Goal: Use online tool/utility

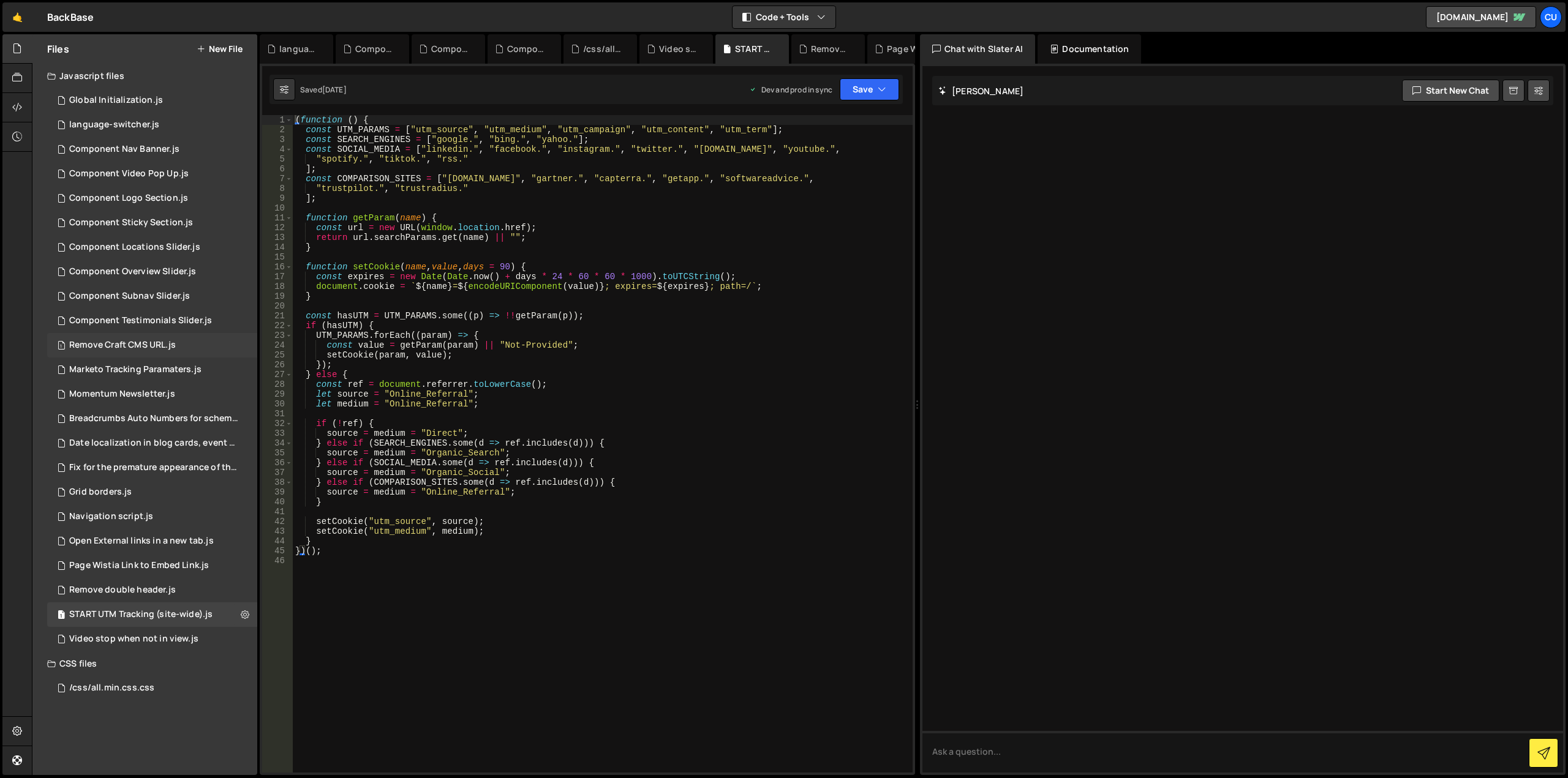
click at [209, 342] on div "1 Remove Craft CMS URL.js 0" at bounding box center [152, 345] width 210 height 25
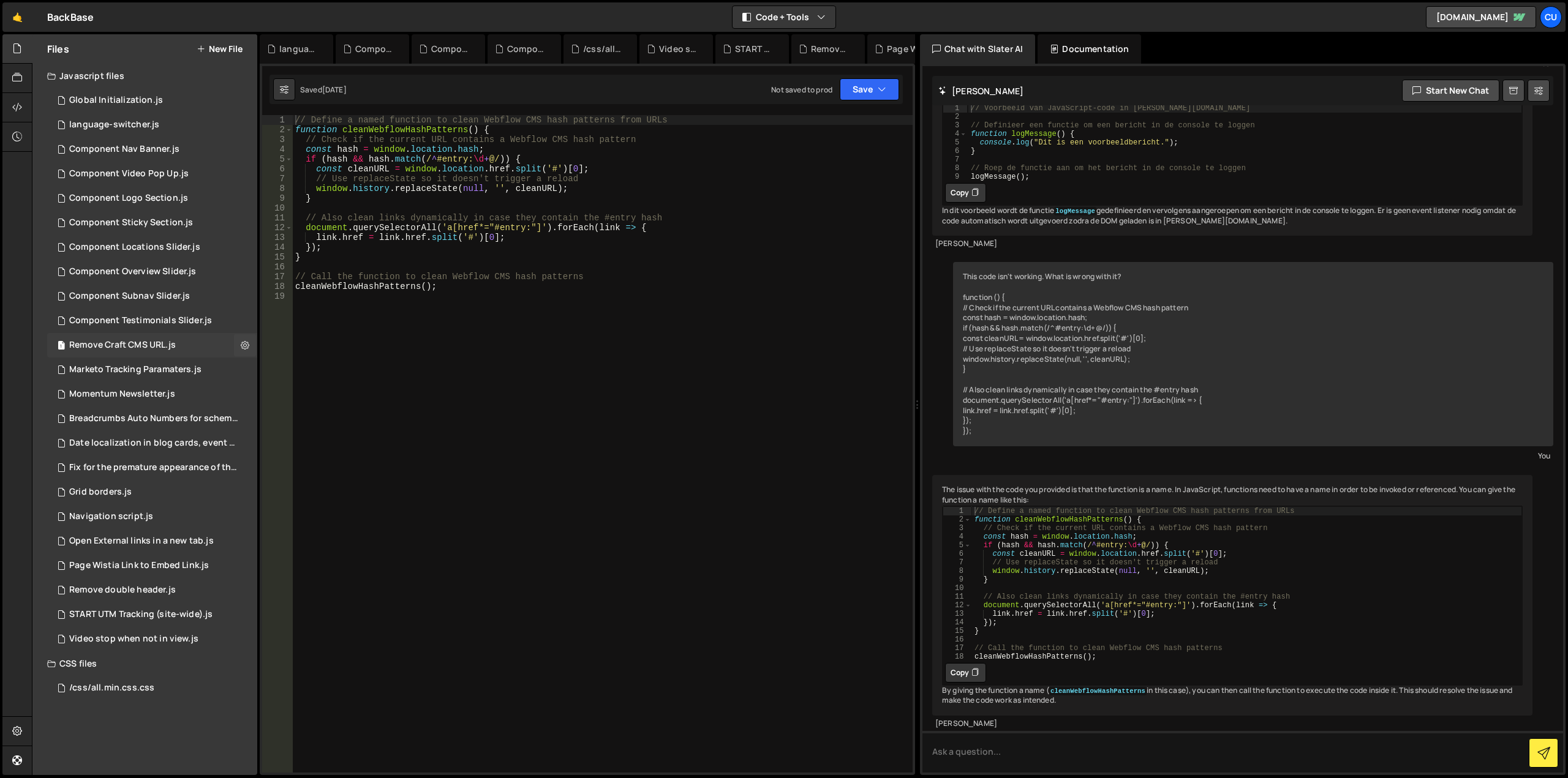
scroll to position [477, 0]
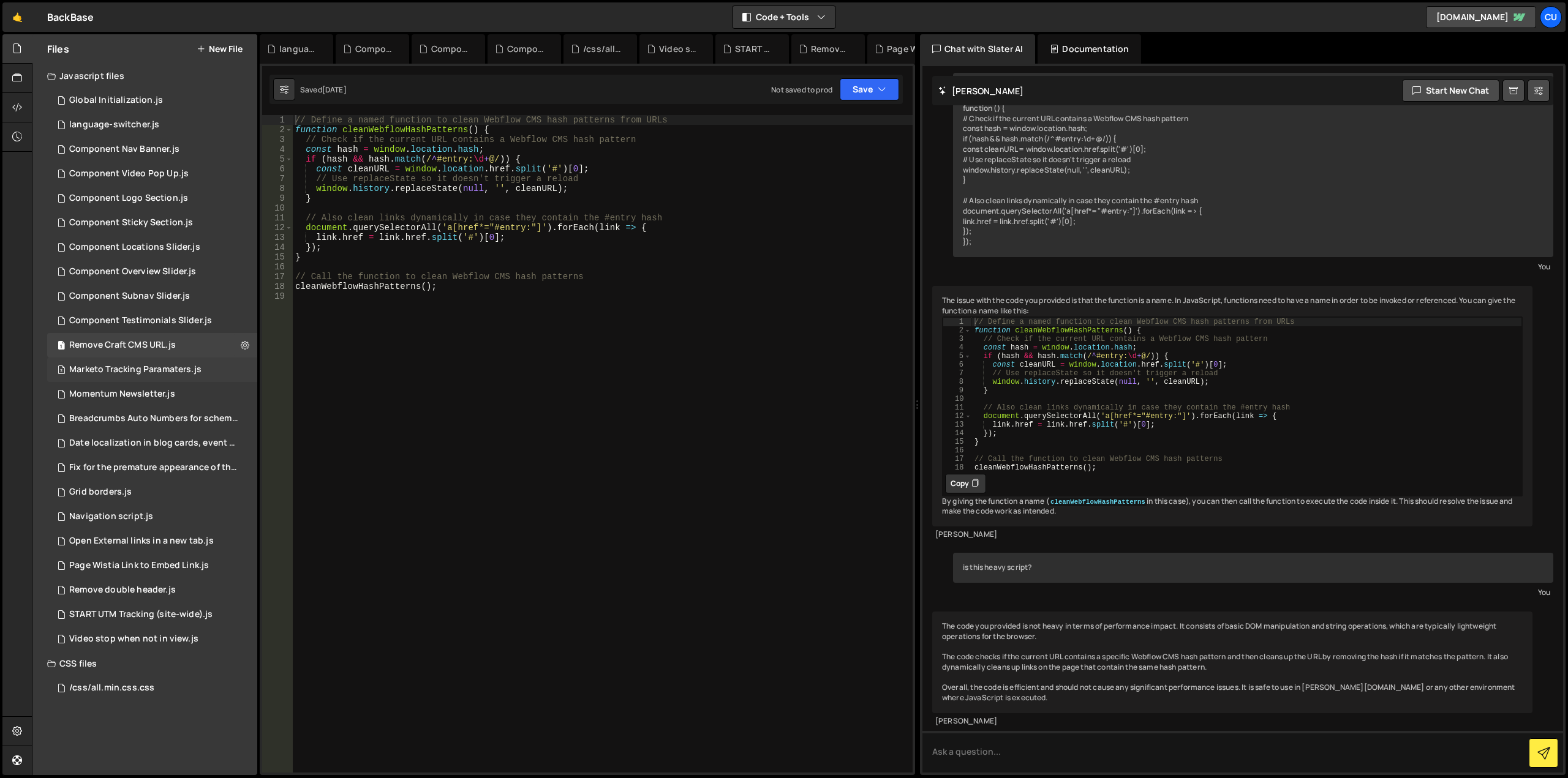
click at [209, 366] on div "3 Marketo Tracking Paramaters.js 0" at bounding box center [152, 370] width 210 height 25
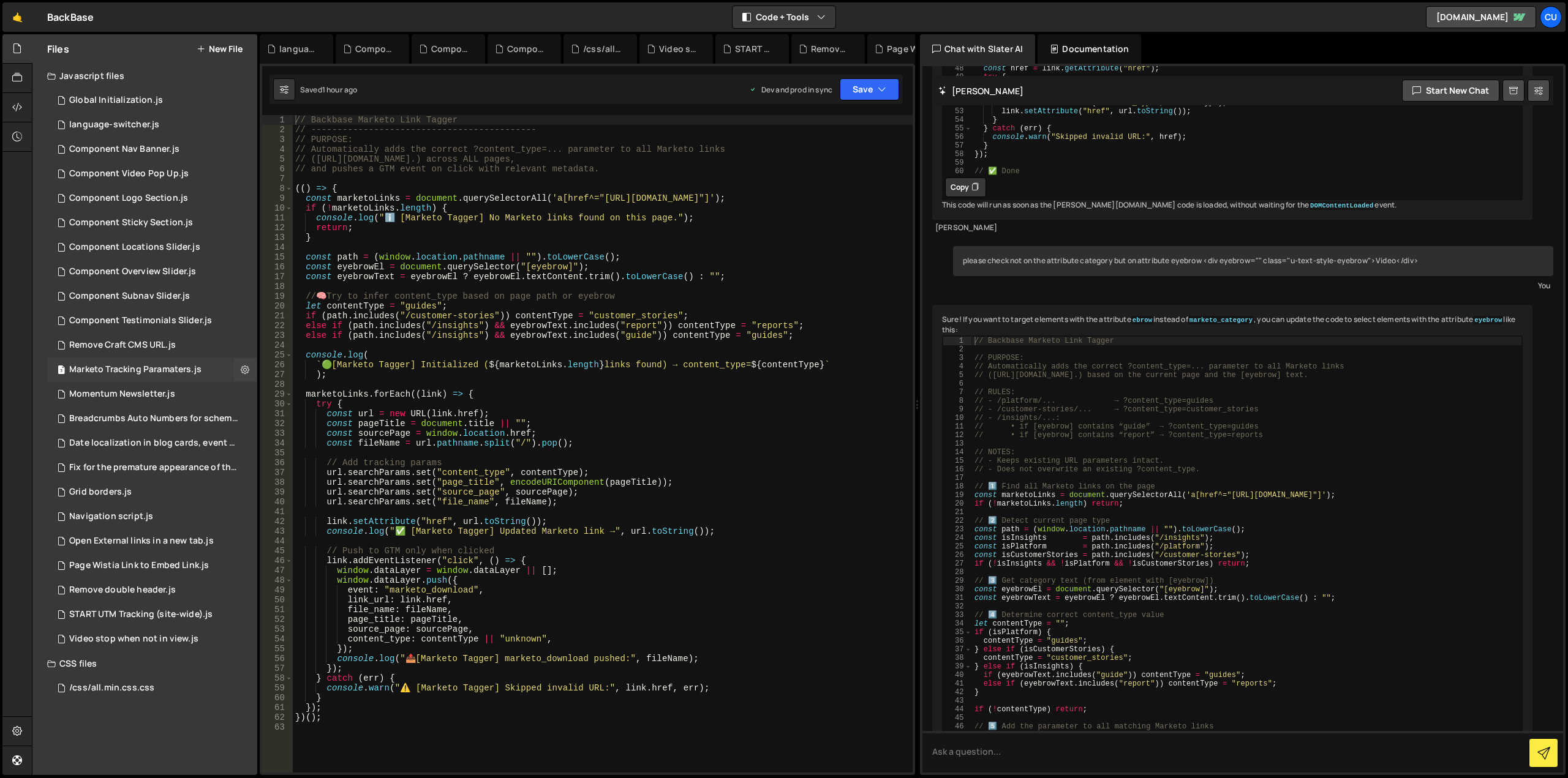
scroll to position [1446, 0]
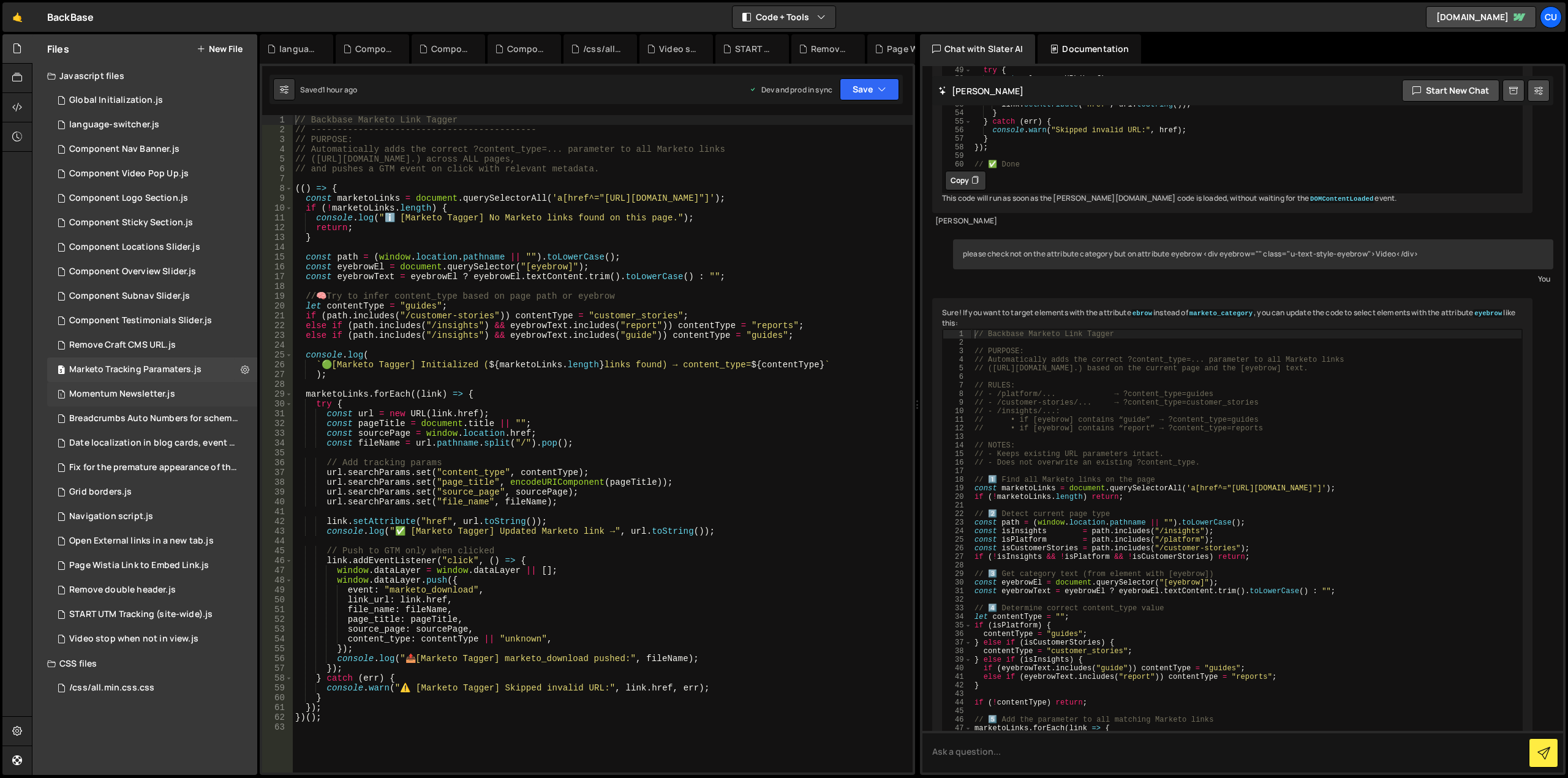
click at [200, 394] on div "1 Momentum Newsletter.js 0" at bounding box center [152, 394] width 210 height 25
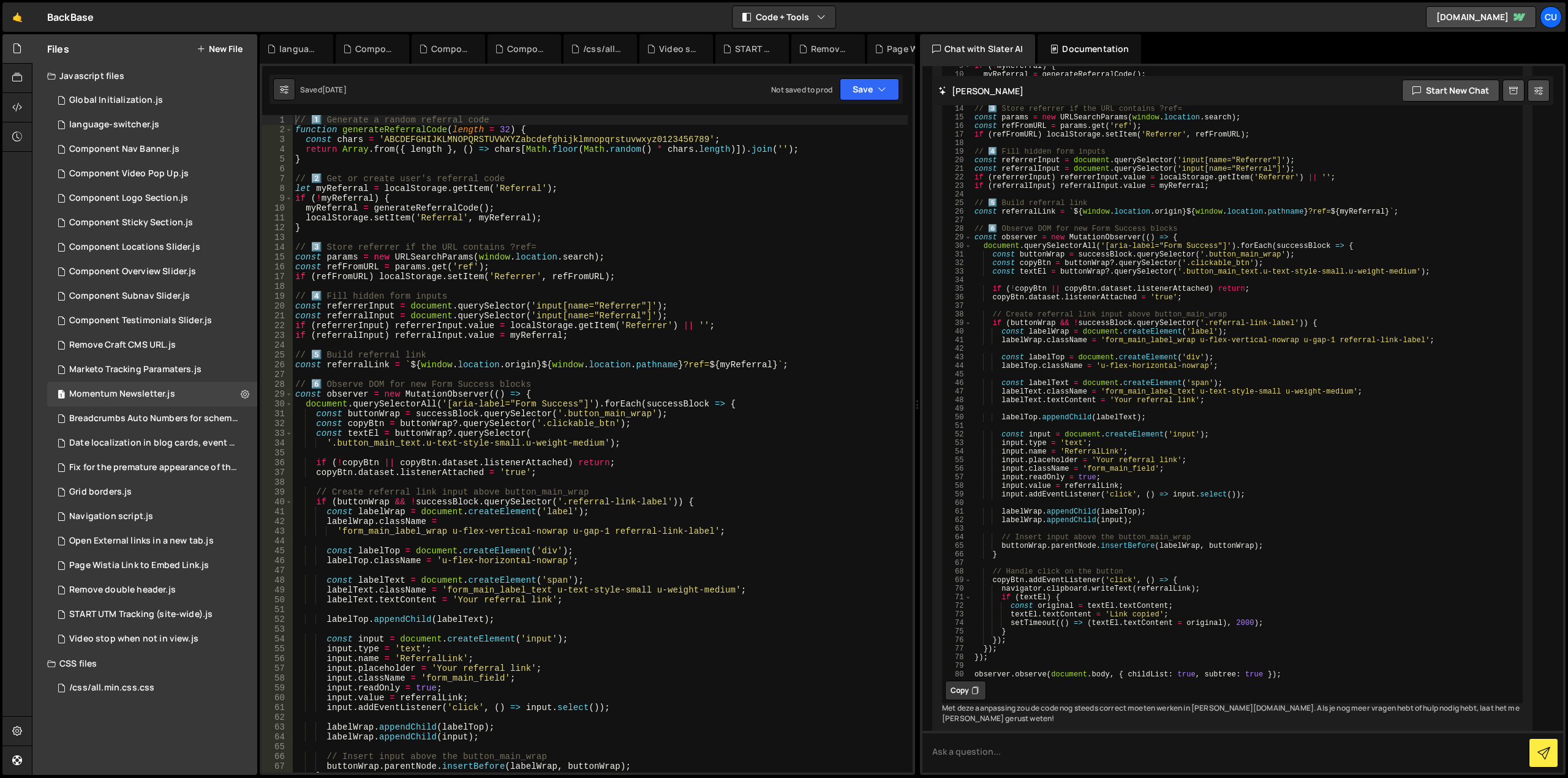
scroll to position [37, 0]
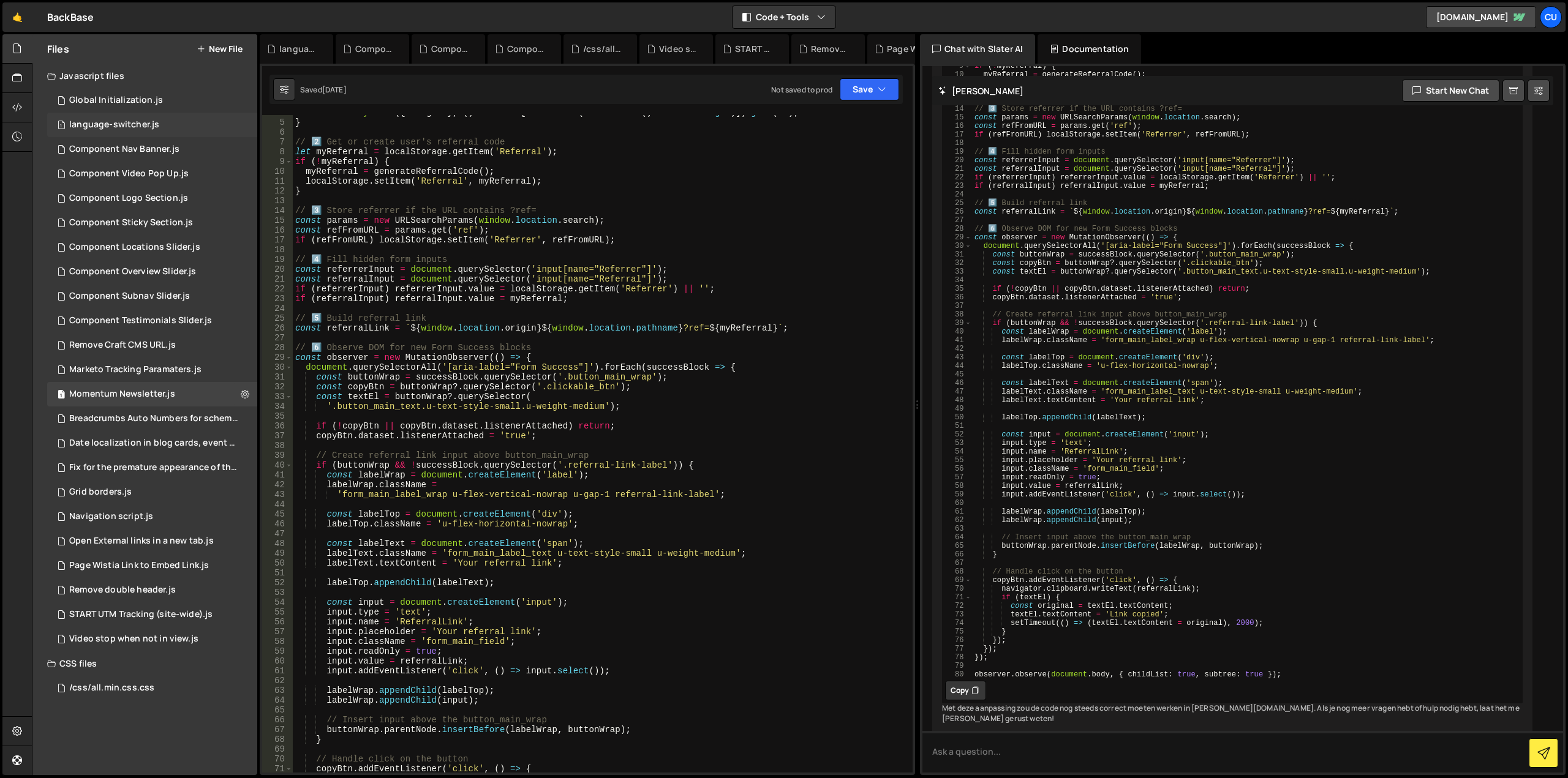
click at [190, 120] on div "1 language-switcher.js 0" at bounding box center [152, 124] width 210 height 25
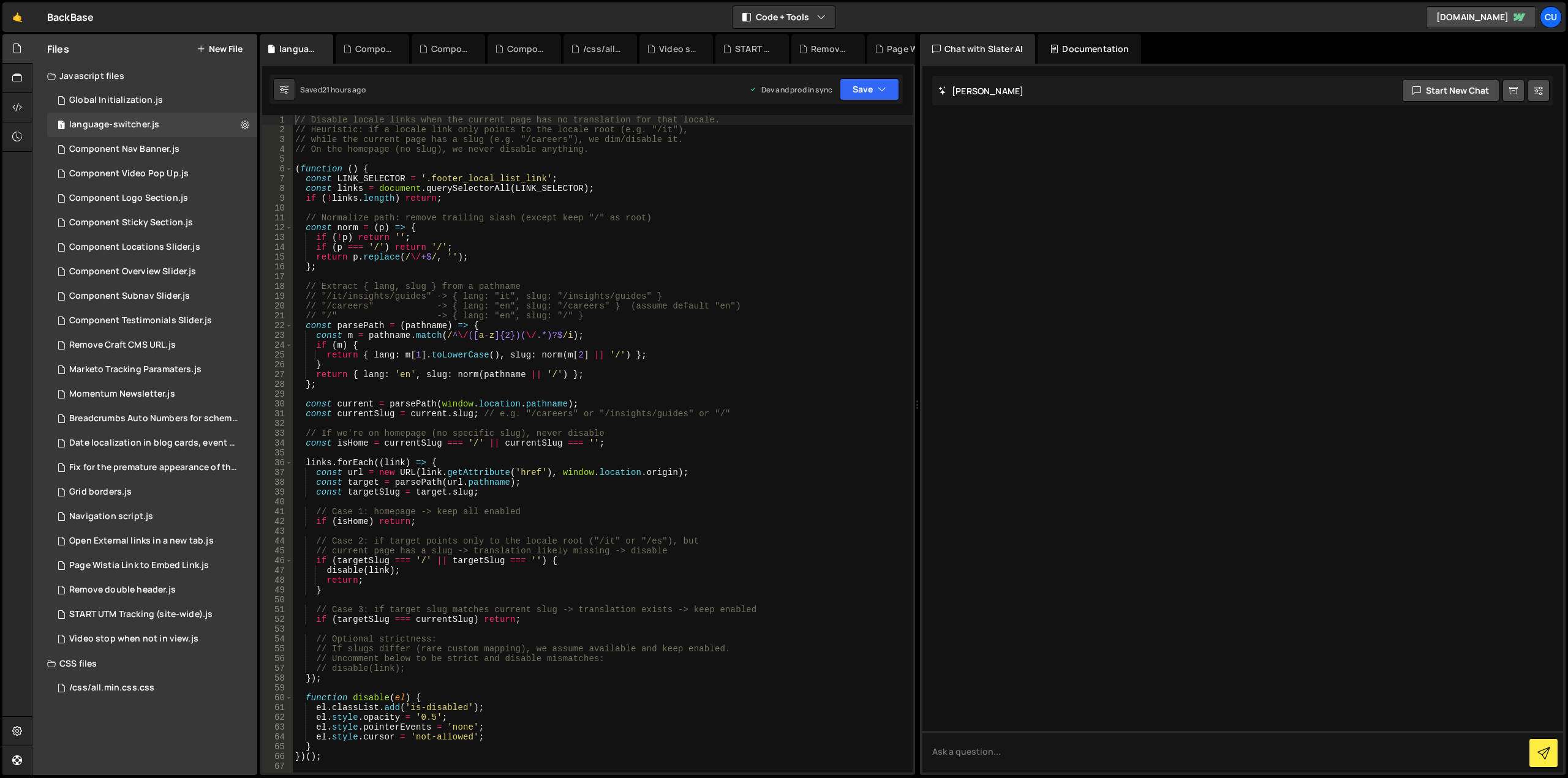
type textarea "const url = new URL(link.getAttribute('href'), window.location.origin);"
drag, startPoint x: 557, startPoint y: 474, endPoint x: 668, endPoint y: 471, distance: 111.0
click at [668, 471] on div "// Disable locale links when the current page has no translation for that local…" at bounding box center [602, 453] width 620 height 677
